Goal: Contribute content: Add original content to the website for others to see

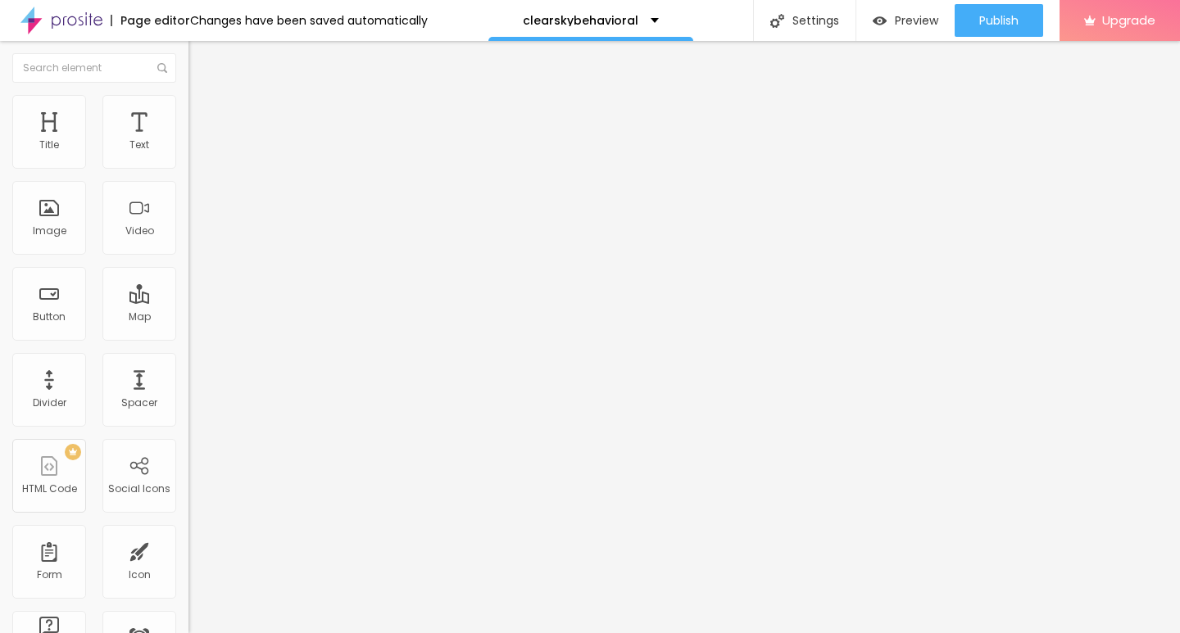
click at [188, 374] on div "Open in new tab" at bounding box center [282, 365] width 188 height 18
click at [188, 141] on span "Add image" at bounding box center [221, 134] width 67 height 14
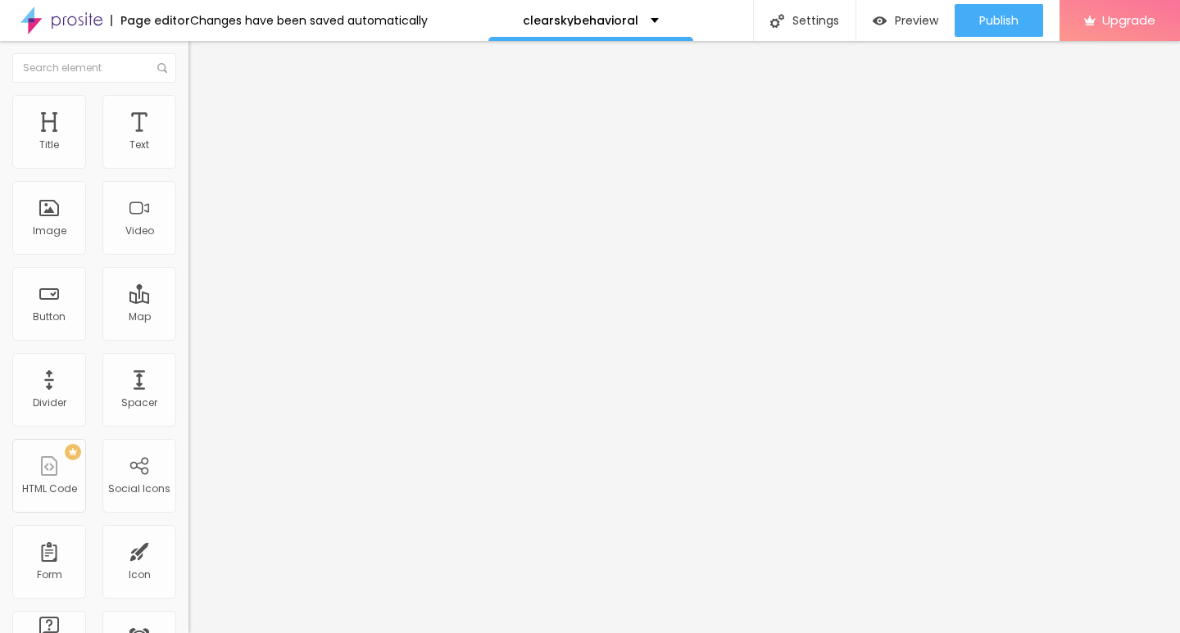
click at [201, 60] on div "Edit Image" at bounding box center [244, 59] width 86 height 13
click at [188, 103] on img at bounding box center [195, 102] width 15 height 15
type input "10"
click at [188, 168] on input "range" at bounding box center [241, 161] width 106 height 13
type input "10"
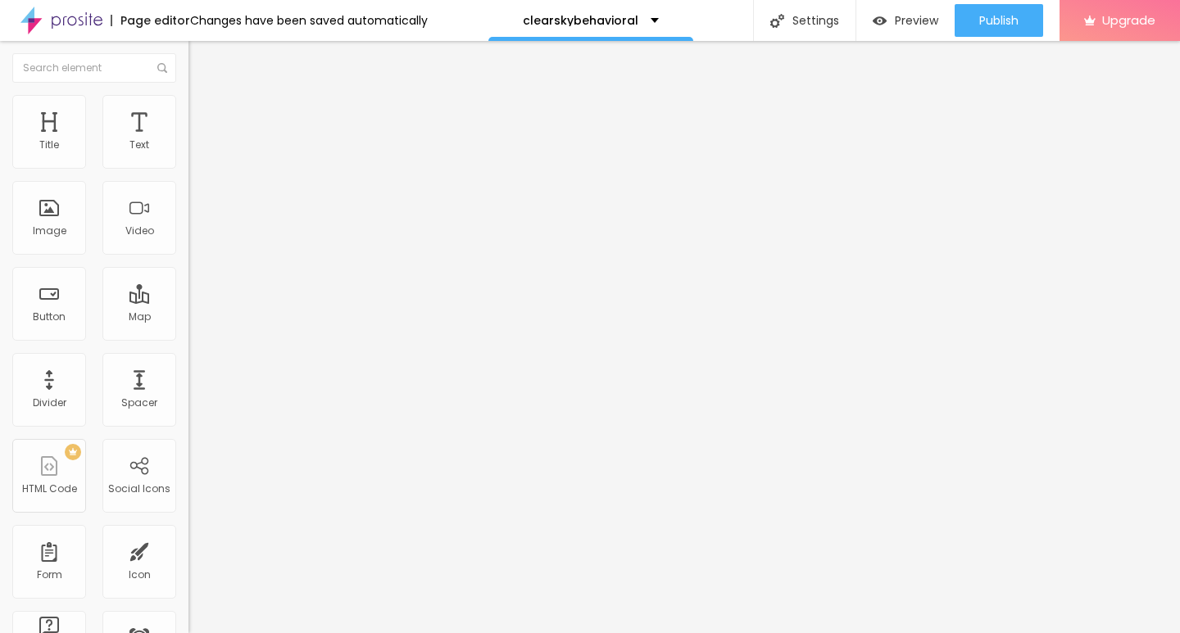
click at [201, 58] on div "Edit Image" at bounding box center [244, 59] width 86 height 13
click at [201, 60] on div "Edit Text" at bounding box center [238, 59] width 75 height 13
click at [188, 254] on span "Default" at bounding box center [205, 251] width 35 height 14
click at [188, 266] on div "Small" at bounding box center [282, 261] width 188 height 10
click at [188, 338] on input "https://" at bounding box center [286, 329] width 197 height 16
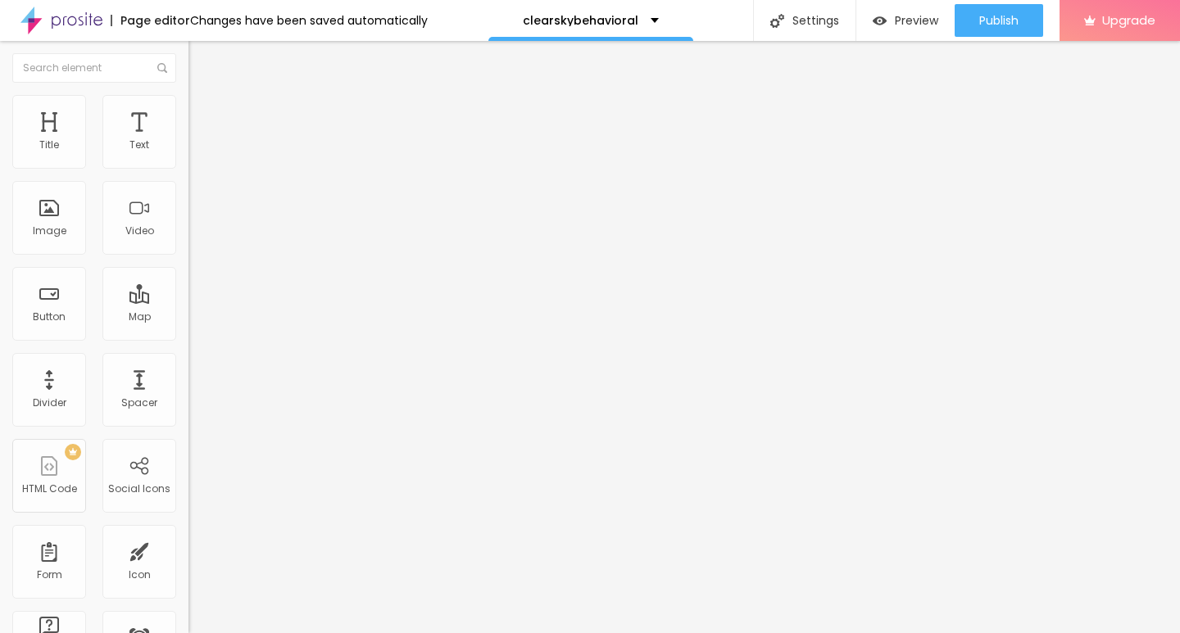
paste input "→ VIEW DOCUMENT HERE"
type input "https://"
click at [188, 154] on input "Click me" at bounding box center [286, 146] width 197 height 16
paste input "→ VIEW DOCUMENT HERE"
type input "→ VIEW DOCUMENT HERE"
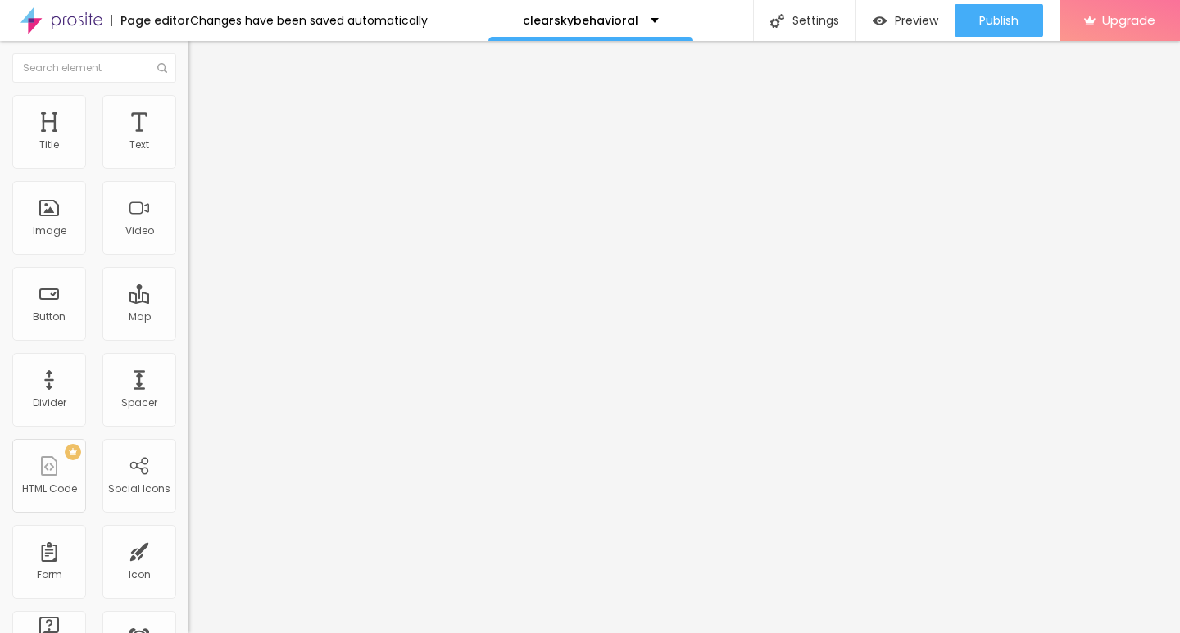
click at [188, 338] on input "https://" at bounding box center [286, 329] width 197 height 16
paste input "ummmf—.[DOMAIN_NAME]"
type input "[URL][DOMAIN_NAME]"
click at [912, 25] on span "Preview" at bounding box center [916, 20] width 43 height 13
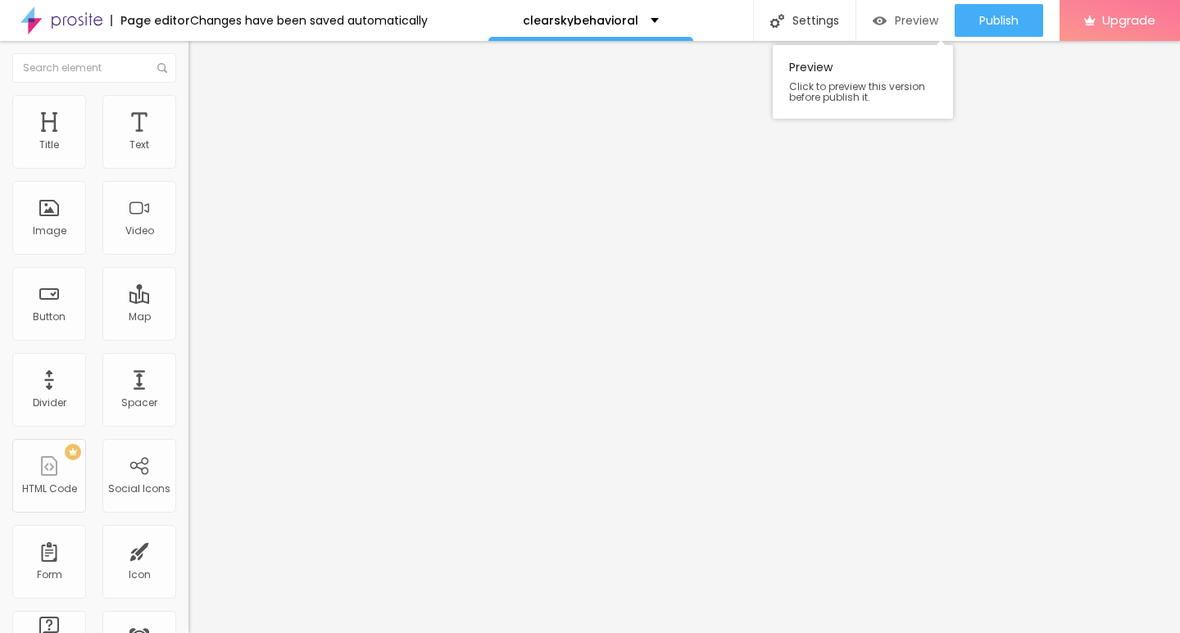
scroll to position [0, 0]
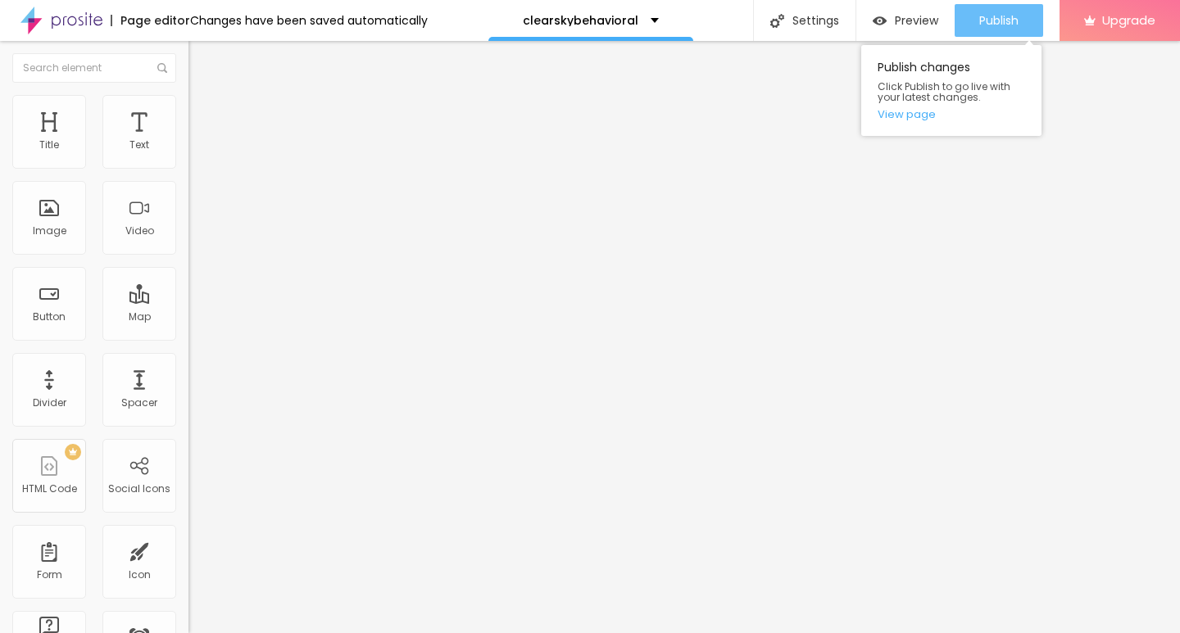
click at [1002, 36] on div "Publish" at bounding box center [998, 20] width 39 height 33
